Goal: Communication & Community: Answer question/provide support

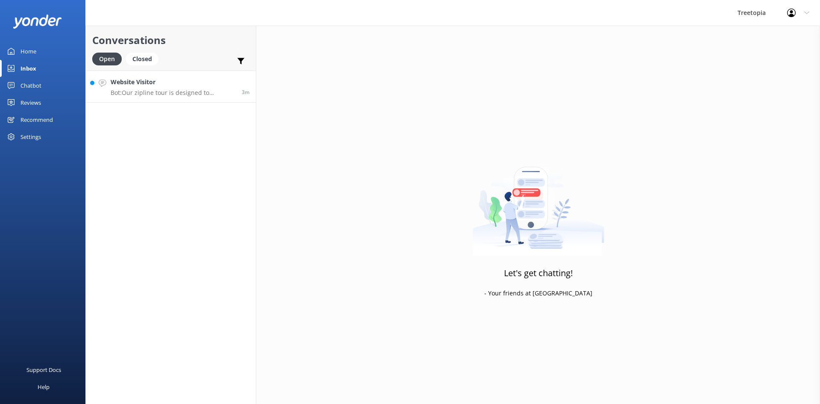
click at [154, 89] on p "Bot: Our zipline tour is designed to minimize the need for extensive walking, a…" at bounding box center [173, 93] width 125 height 8
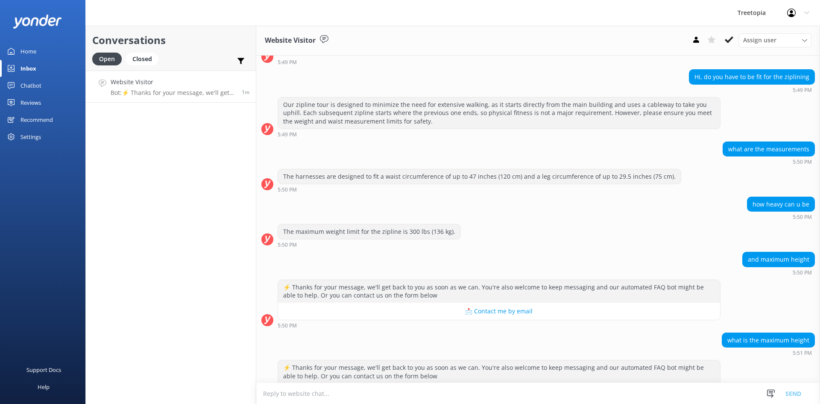
scroll to position [81, 0]
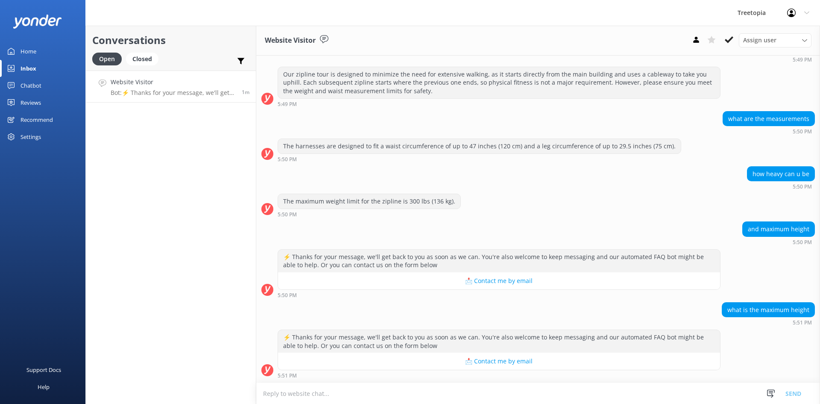
click at [360, 390] on textarea at bounding box center [538, 393] width 564 height 21
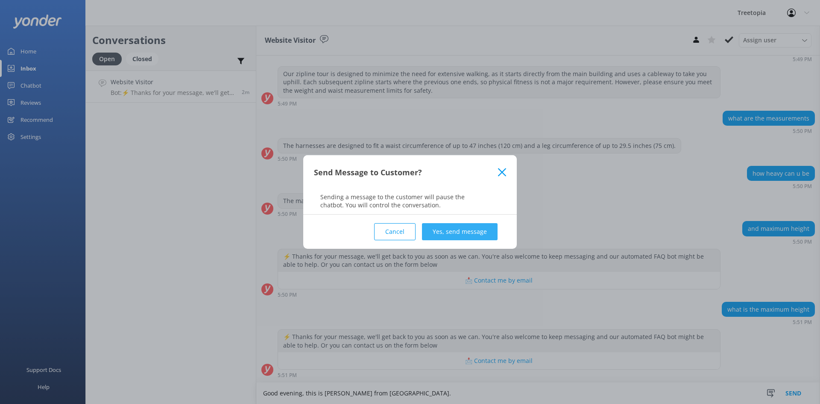
type textarea "Good evening, this is [PERSON_NAME] from [GEOGRAPHIC_DATA]."
click at [485, 226] on button "Yes, send message" at bounding box center [460, 231] width 76 height 17
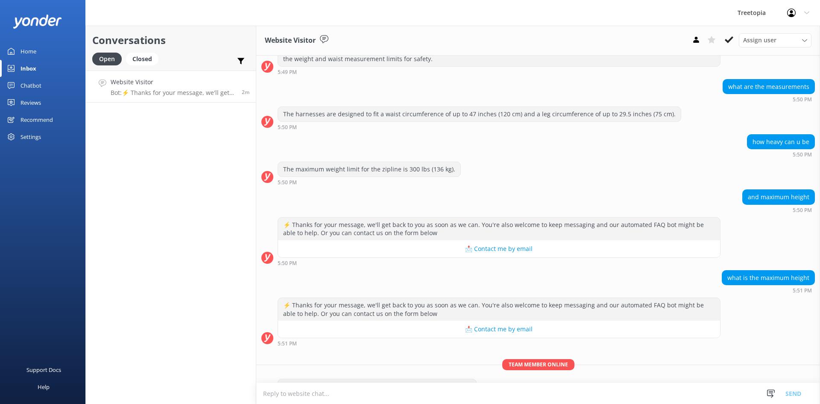
click at [389, 387] on textarea at bounding box center [538, 393] width 564 height 21
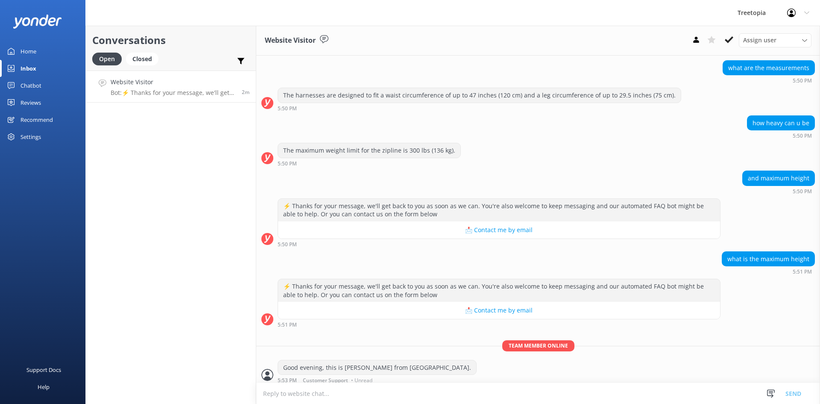
scroll to position [136, 0]
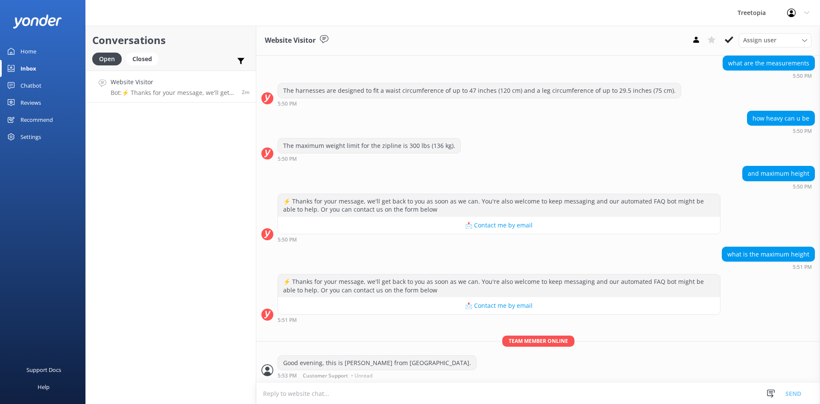
click at [325, 394] on textarea at bounding box center [538, 393] width 564 height 21
click at [331, 392] on textarea "There is not a maximum height limit." at bounding box center [538, 392] width 564 height 21
click at [452, 394] on textarea "There is not a maximum or minimum height limit." at bounding box center [538, 392] width 564 height 21
type textarea "There is not a maximum or minimum height limit for the zipline tour."
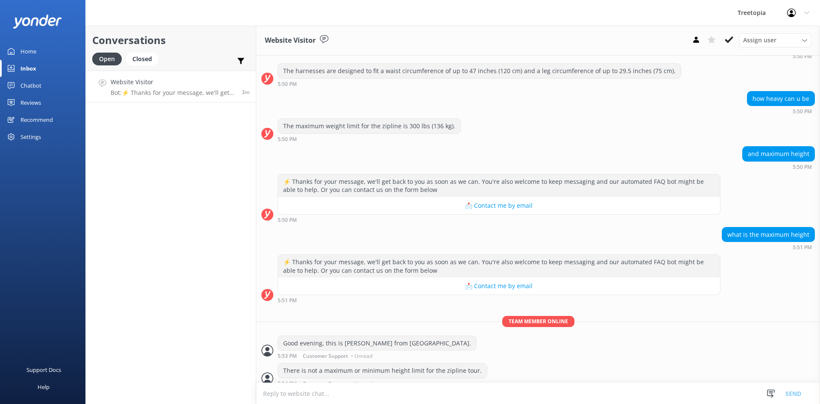
scroll to position [164, 0]
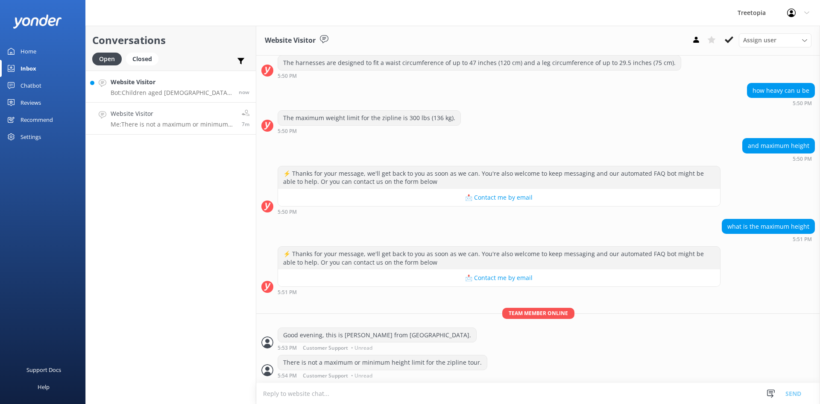
click at [192, 88] on div "Website Visitor Bot: Children aged [DEMOGRAPHIC_DATA] can participate in the Ar…" at bounding box center [172, 86] width 122 height 18
